Goal: Find specific page/section: Find specific page/section

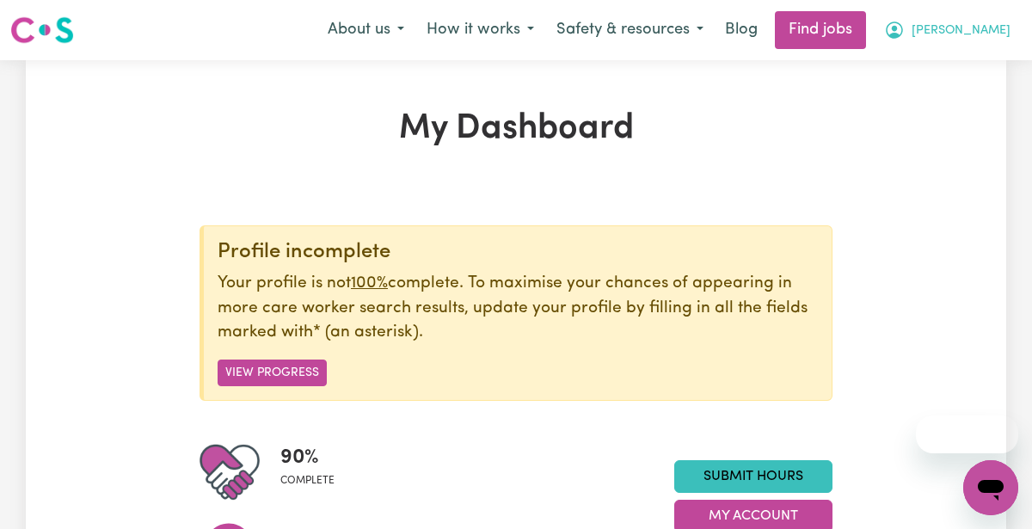
click at [942, 27] on span "[PERSON_NAME]" at bounding box center [960, 30] width 99 height 19
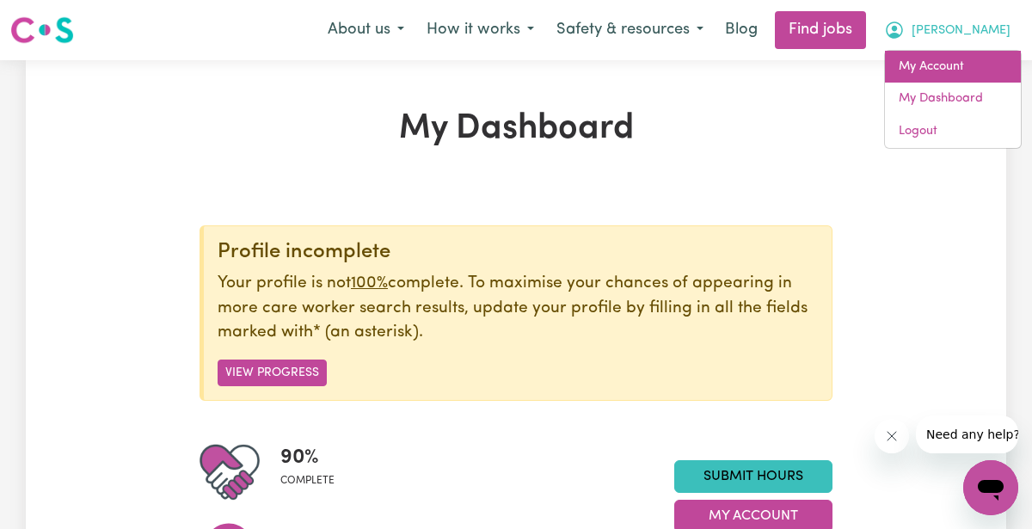
click at [909, 66] on link "My Account" at bounding box center [953, 67] width 136 height 33
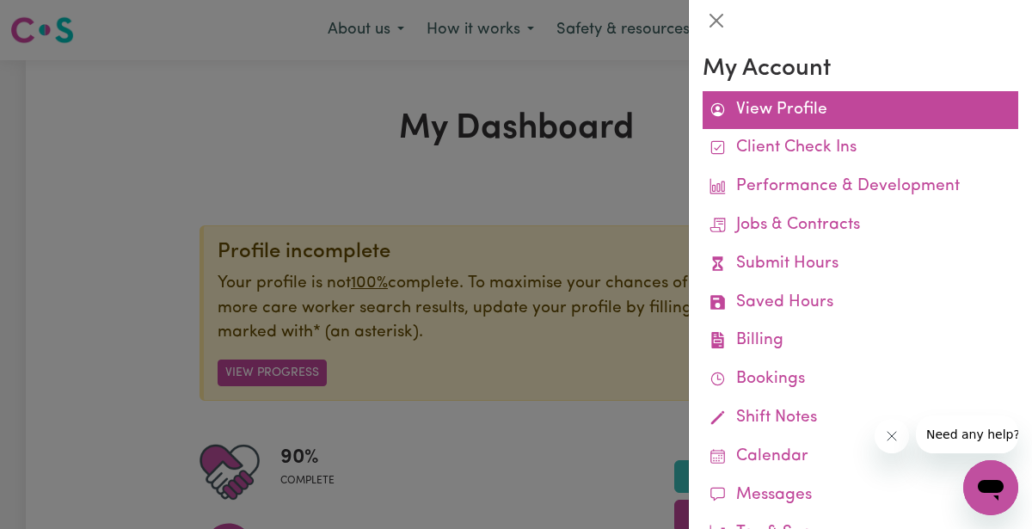
click at [809, 112] on link "View Profile" at bounding box center [860, 110] width 316 height 39
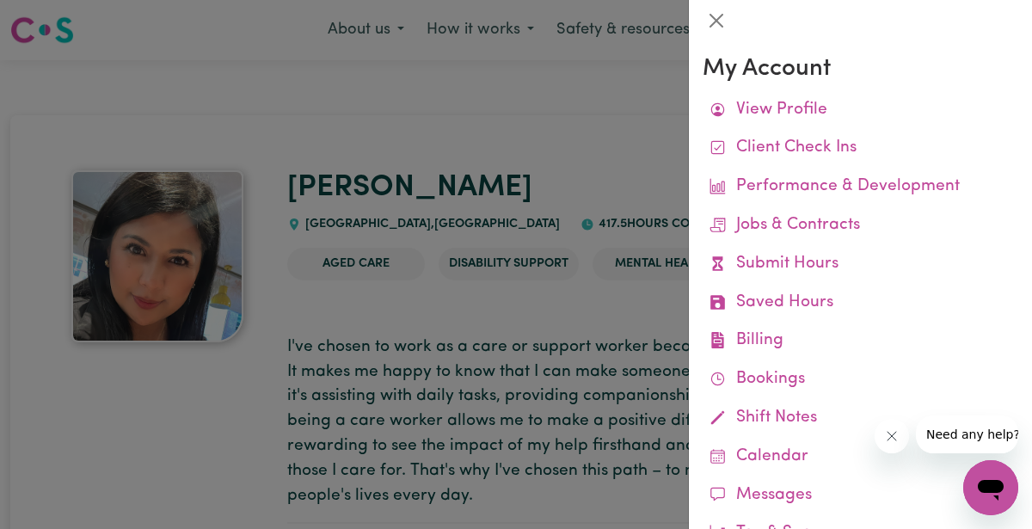
click at [660, 151] on div at bounding box center [516, 264] width 1032 height 529
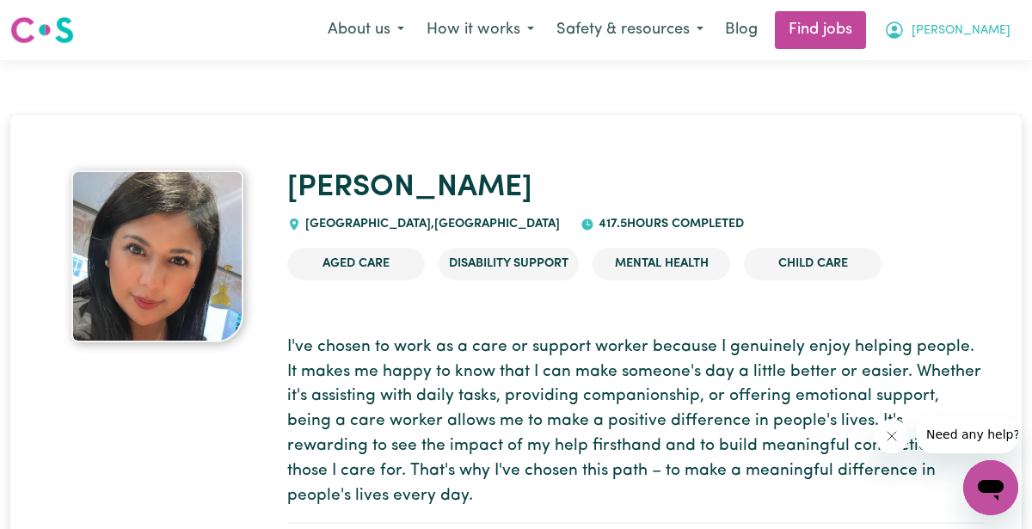
click at [953, 28] on span "[PERSON_NAME]" at bounding box center [960, 30] width 99 height 19
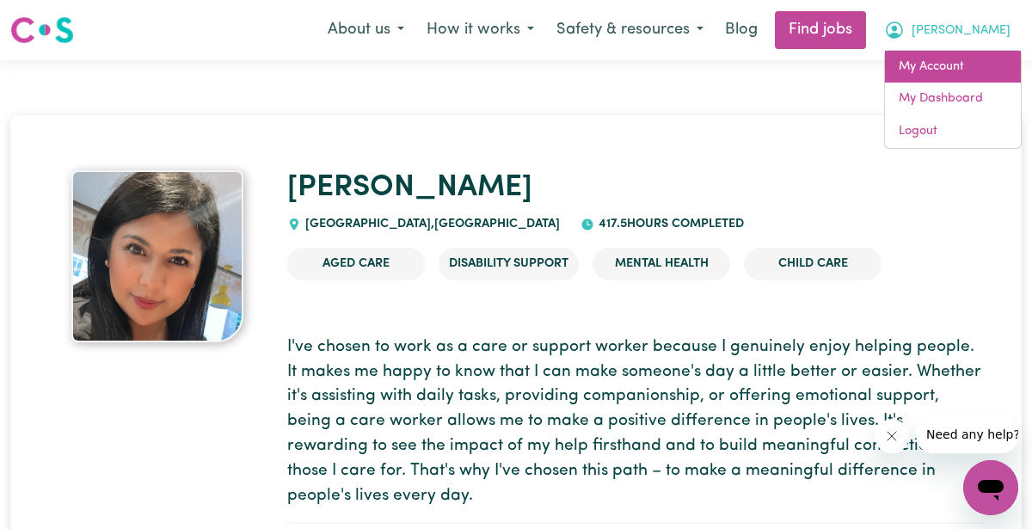
click at [921, 70] on link "My Account" at bounding box center [953, 67] width 136 height 33
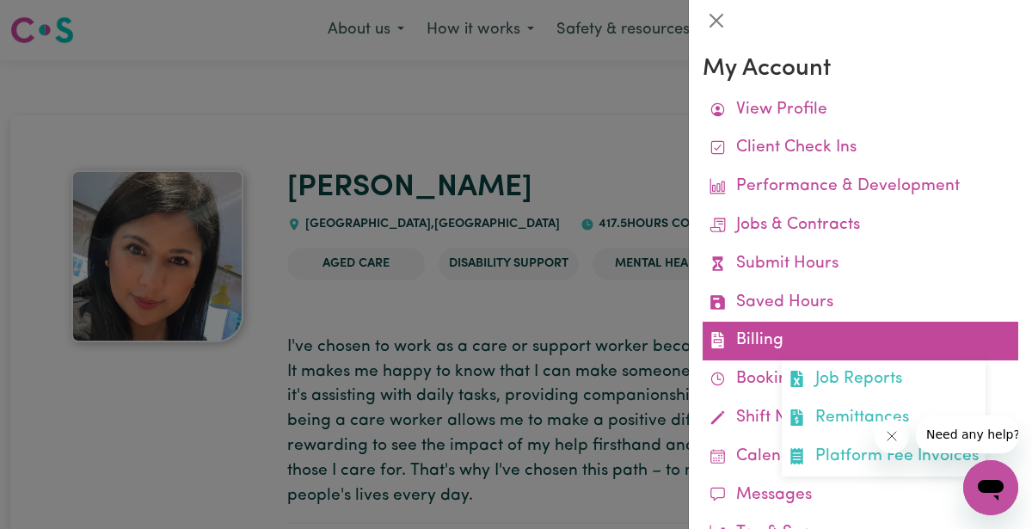
click at [791, 333] on link "Billing Job Reports Remittances Platform Fee Invoices" at bounding box center [860, 341] width 316 height 39
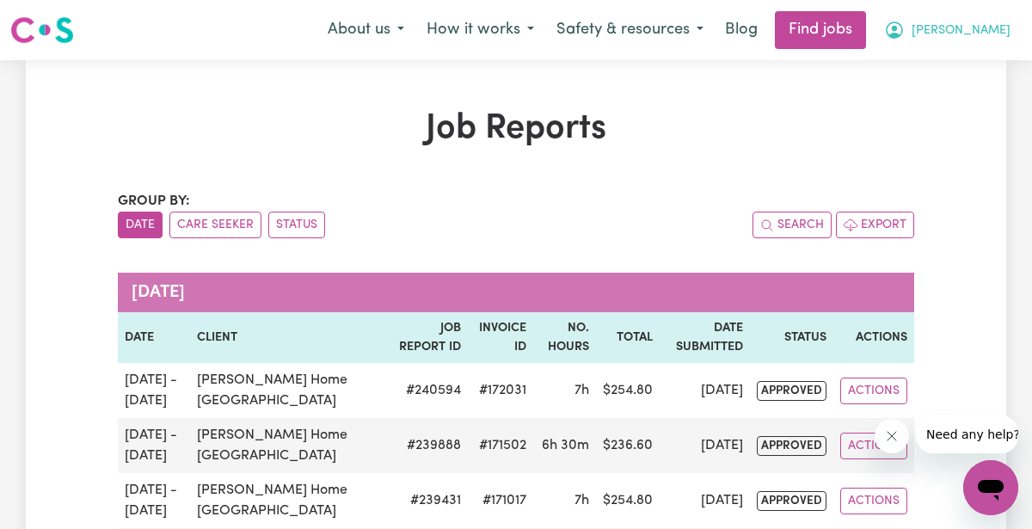
click at [941, 26] on span "[PERSON_NAME]" at bounding box center [960, 30] width 99 height 19
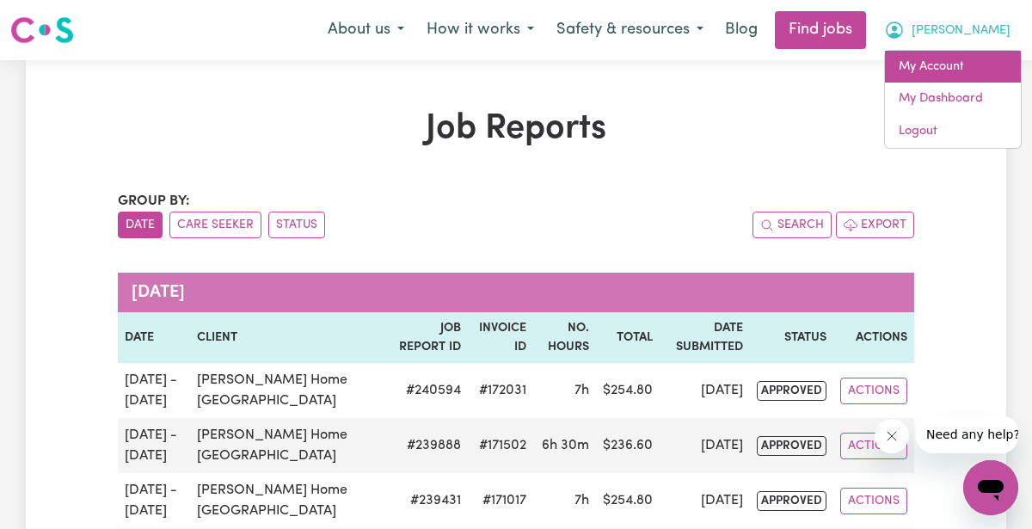
click at [939, 78] on link "My Account" at bounding box center [953, 67] width 136 height 33
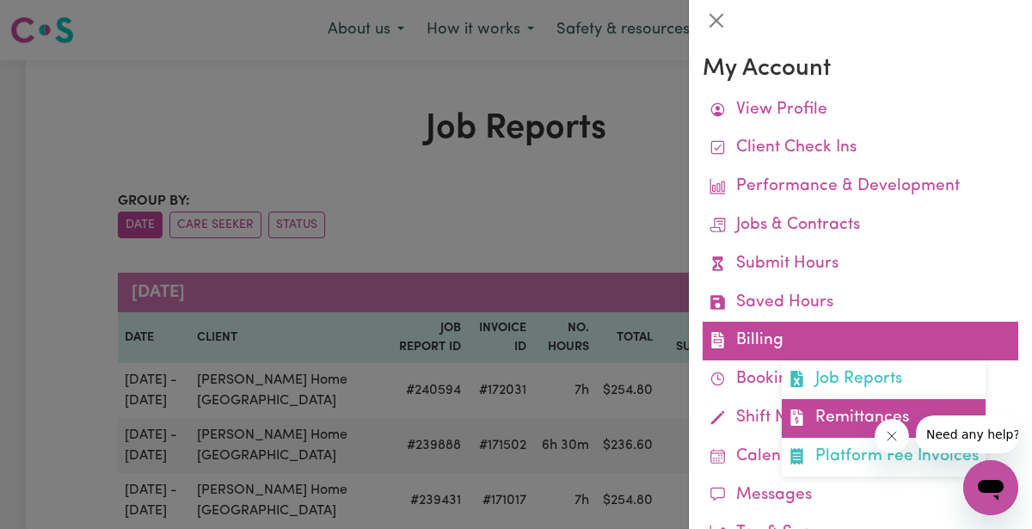
click at [820, 412] on link "Remittances" at bounding box center [884, 418] width 204 height 39
